Goal: Information Seeking & Learning: Learn about a topic

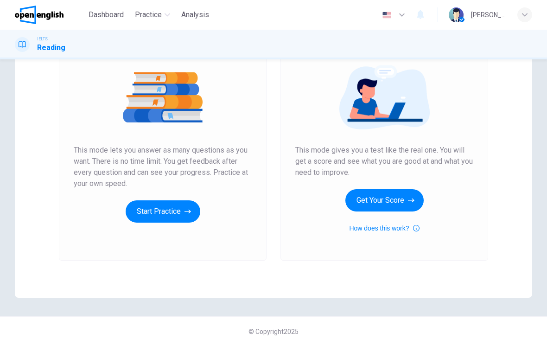
scroll to position [103, 0]
click at [147, 209] on button "Start Practice" at bounding box center [163, 211] width 75 height 22
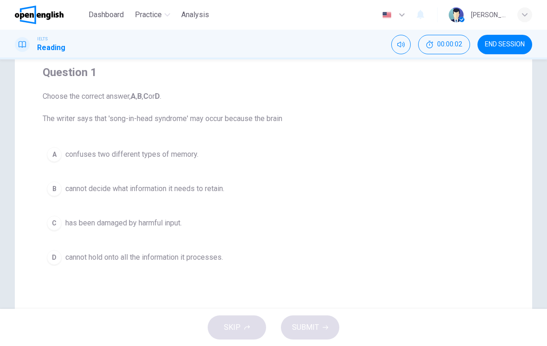
scroll to position [75, 0]
click at [64, 222] on button "C has been damaged by harmful input." at bounding box center [274, 222] width 462 height 23
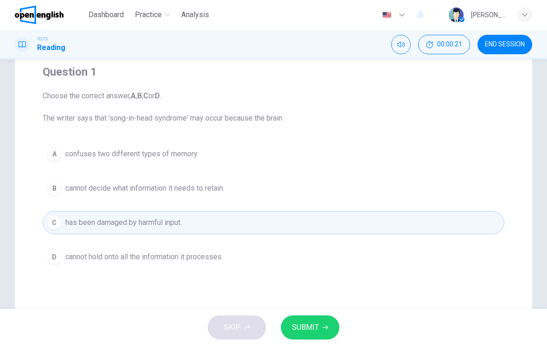
scroll to position [105, 0]
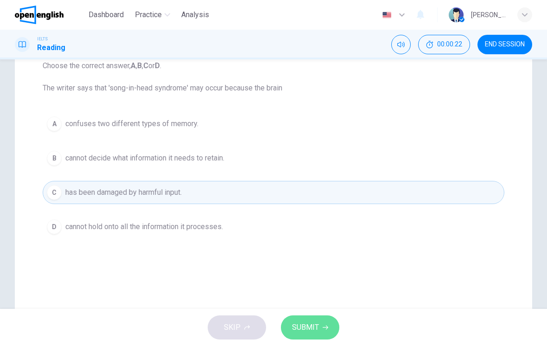
click at [309, 326] on span "SUBMIT" at bounding box center [305, 327] width 27 height 13
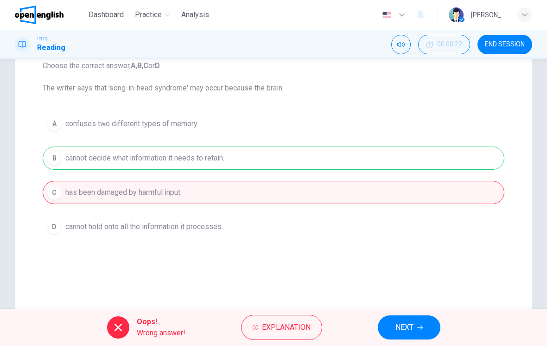
click at [405, 328] on span "NEXT" at bounding box center [405, 327] width 18 height 13
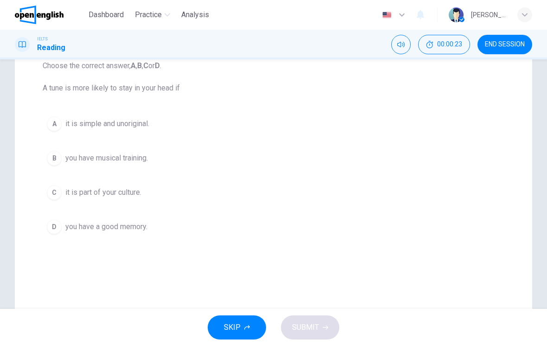
scroll to position [86, 0]
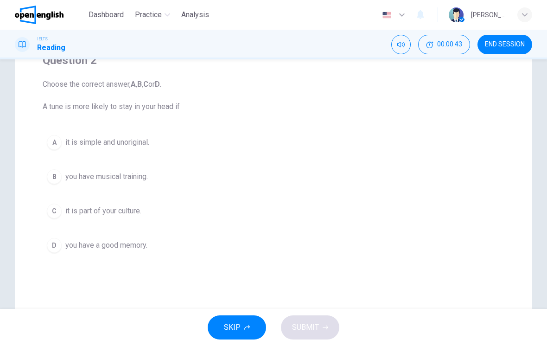
click at [395, 43] on button "Mute" at bounding box center [401, 44] width 19 height 19
click at [200, 175] on button "B you have musical training." at bounding box center [274, 176] width 462 height 23
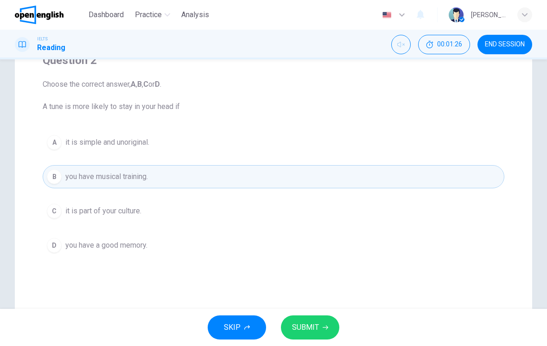
click at [319, 332] on button "SUBMIT" at bounding box center [310, 327] width 58 height 24
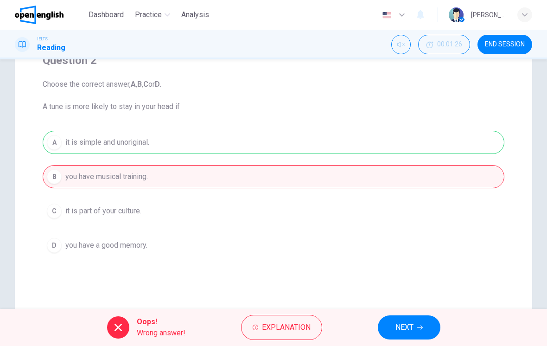
click at [407, 330] on span "NEXT" at bounding box center [405, 327] width 18 height 13
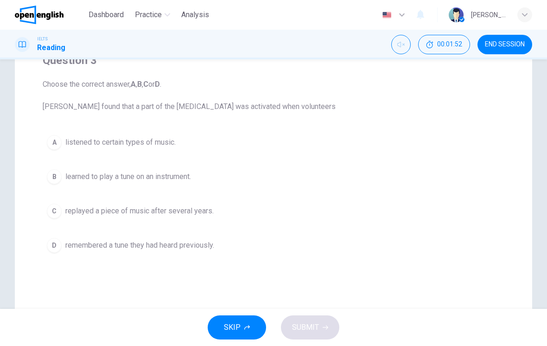
click at [540, 194] on div "Question 3 Choose the correct answer, A , B , C or D . [PERSON_NAME] found that…" at bounding box center [273, 178] width 547 height 373
click at [169, 211] on span "replayed a piece of music after several years." at bounding box center [139, 210] width 148 height 11
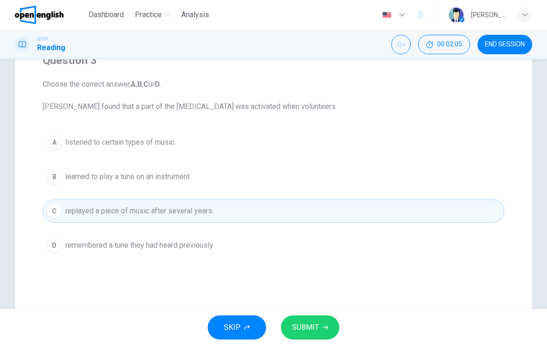
click at [302, 320] on button "SUBMIT" at bounding box center [310, 327] width 58 height 24
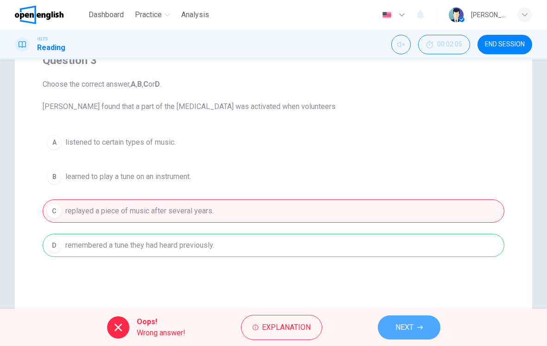
click at [386, 332] on button "NEXT" at bounding box center [409, 327] width 63 height 24
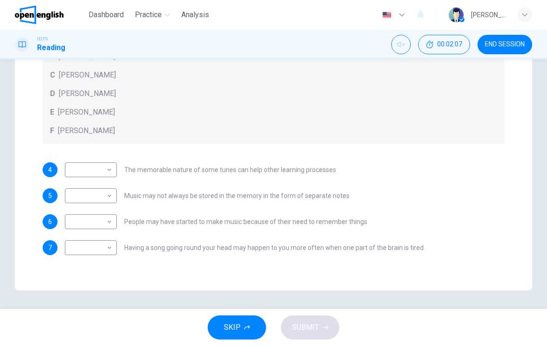
scroll to position [222, 0]
click at [113, 167] on body "This site uses cookies, as explained in our Privacy Policy . If you agree to th…" at bounding box center [273, 173] width 547 height 346
click at [199, 148] on div at bounding box center [273, 173] width 547 height 346
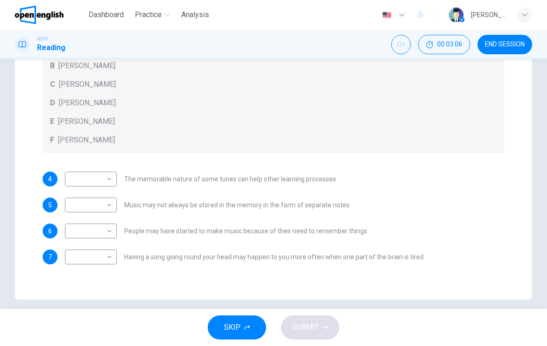
scroll to position [214, 0]
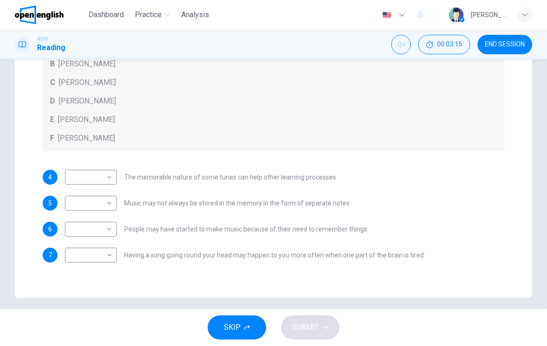
click at [106, 231] on body "This site uses cookies, as explained in our Privacy Policy . If you agree to th…" at bounding box center [273, 173] width 547 height 346
click at [193, 160] on div at bounding box center [273, 173] width 547 height 346
click at [209, 139] on div "F [PERSON_NAME]" at bounding box center [273, 138] width 447 height 11
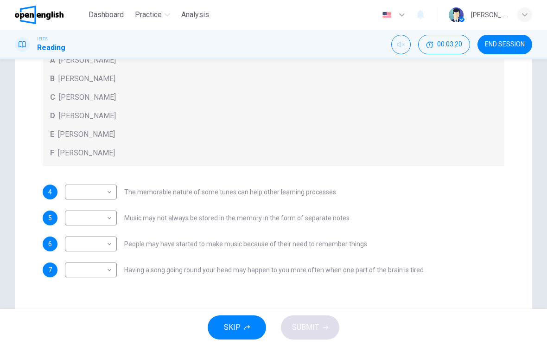
scroll to position [210, 0]
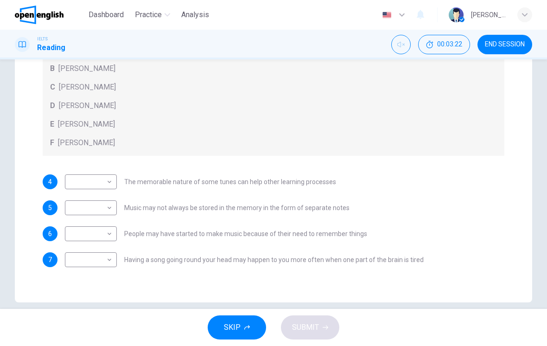
click at [96, 232] on body "This site uses cookies, as explained in our Privacy Policy . If you agree to th…" at bounding box center [273, 173] width 547 height 346
click at [103, 247] on li "A" at bounding box center [91, 248] width 52 height 15
type input "*"
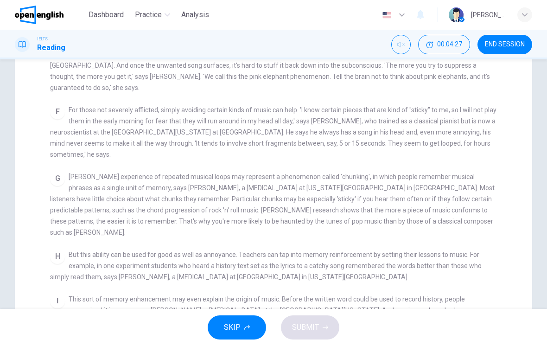
scroll to position [190, 0]
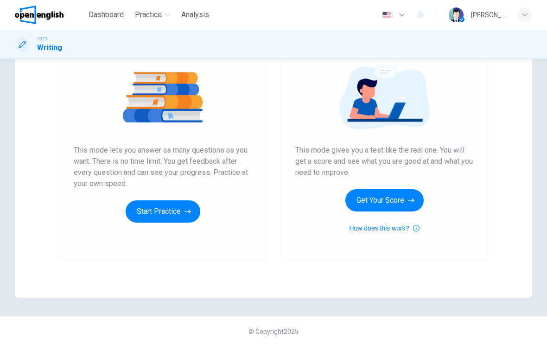
scroll to position [103, 0]
click at [149, 211] on button "Start Practice" at bounding box center [163, 211] width 75 height 22
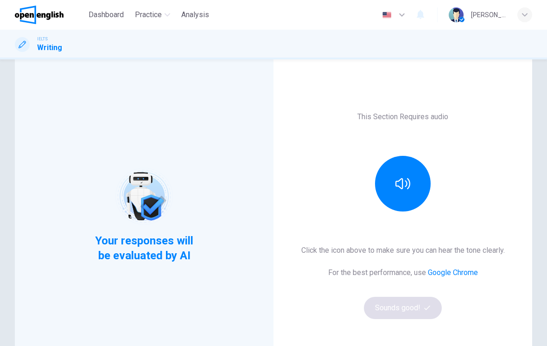
scroll to position [31, 0]
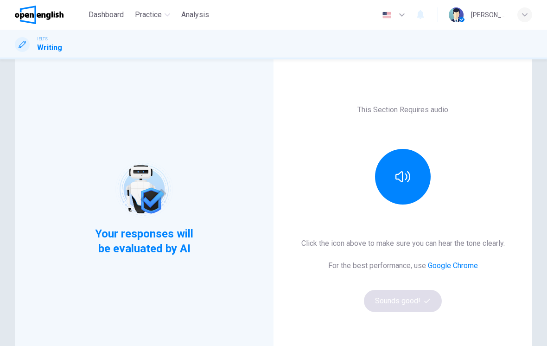
click at [410, 188] on button "button" at bounding box center [403, 177] width 56 height 56
click at [421, 298] on button "Sounds good!" at bounding box center [403, 301] width 78 height 22
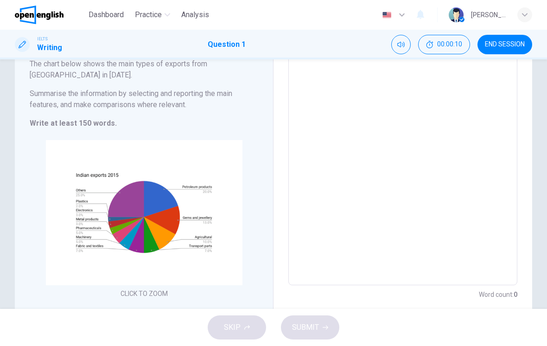
scroll to position [84, 0]
